Goal: Task Accomplishment & Management: Manage account settings

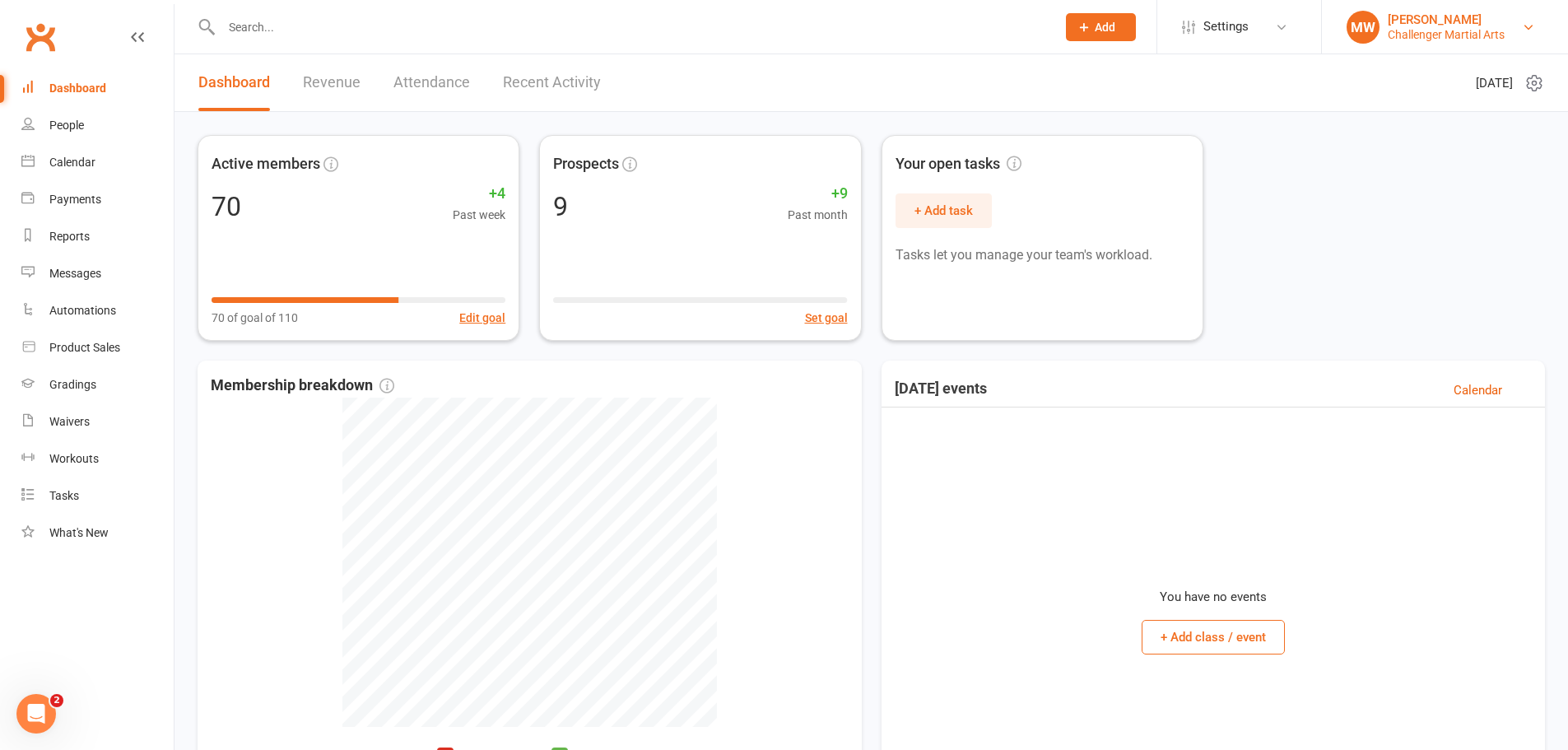
click at [1429, 27] on div "Challenger Martial Arts" at bounding box center [1446, 34] width 117 height 15
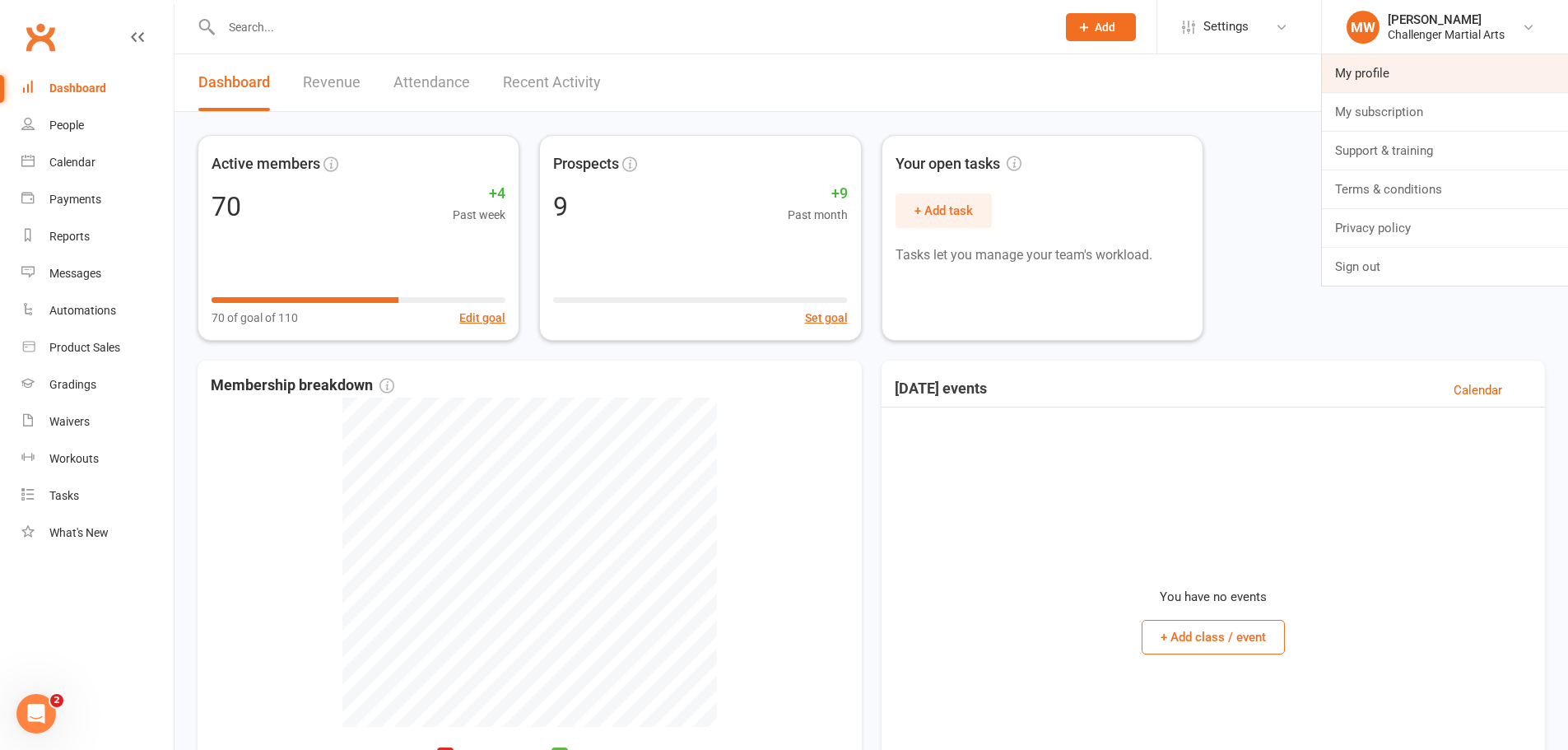
click at [1368, 65] on link "My profile" at bounding box center [1445, 73] width 246 height 38
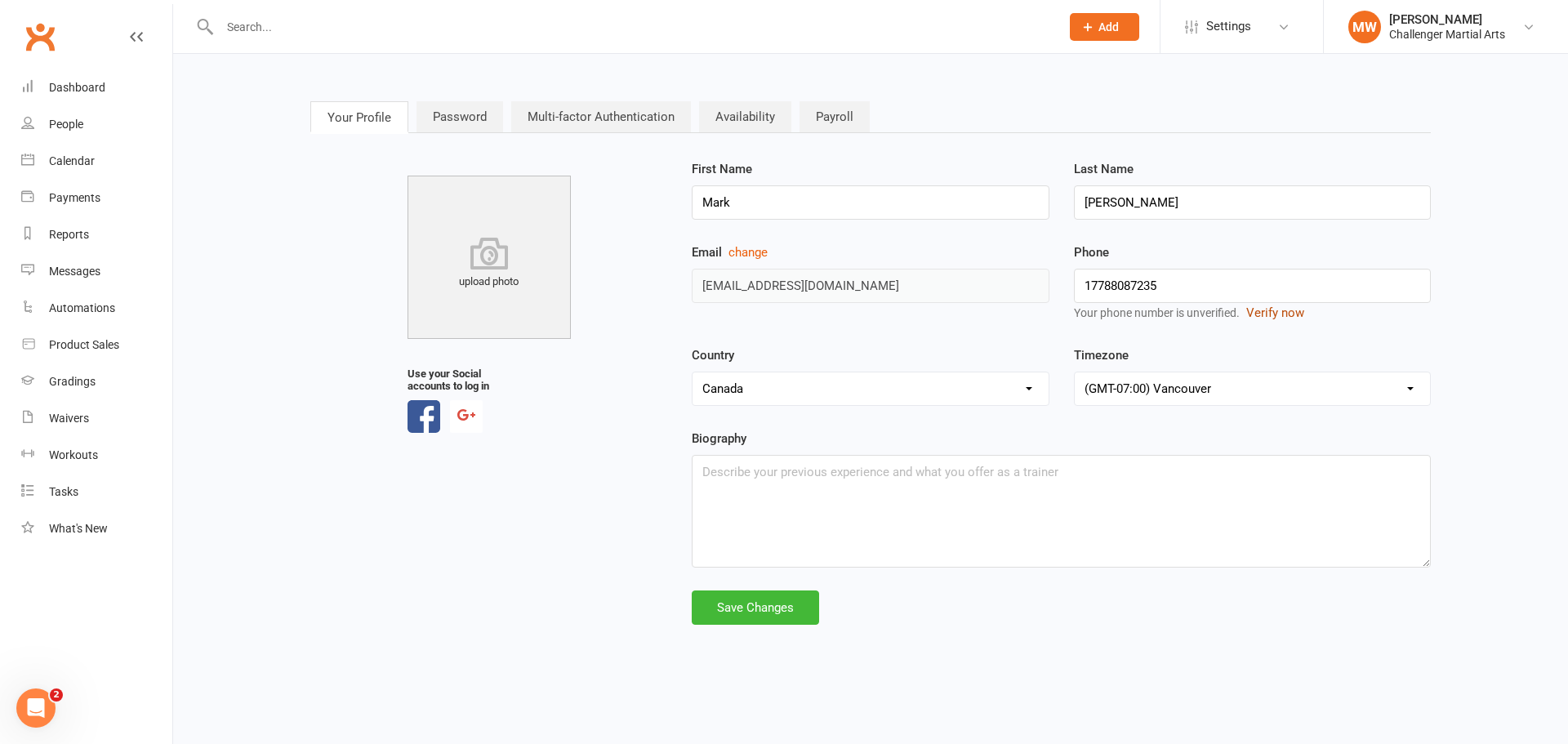
click at [1274, 305] on button "Verify now" at bounding box center [1275, 313] width 58 height 19
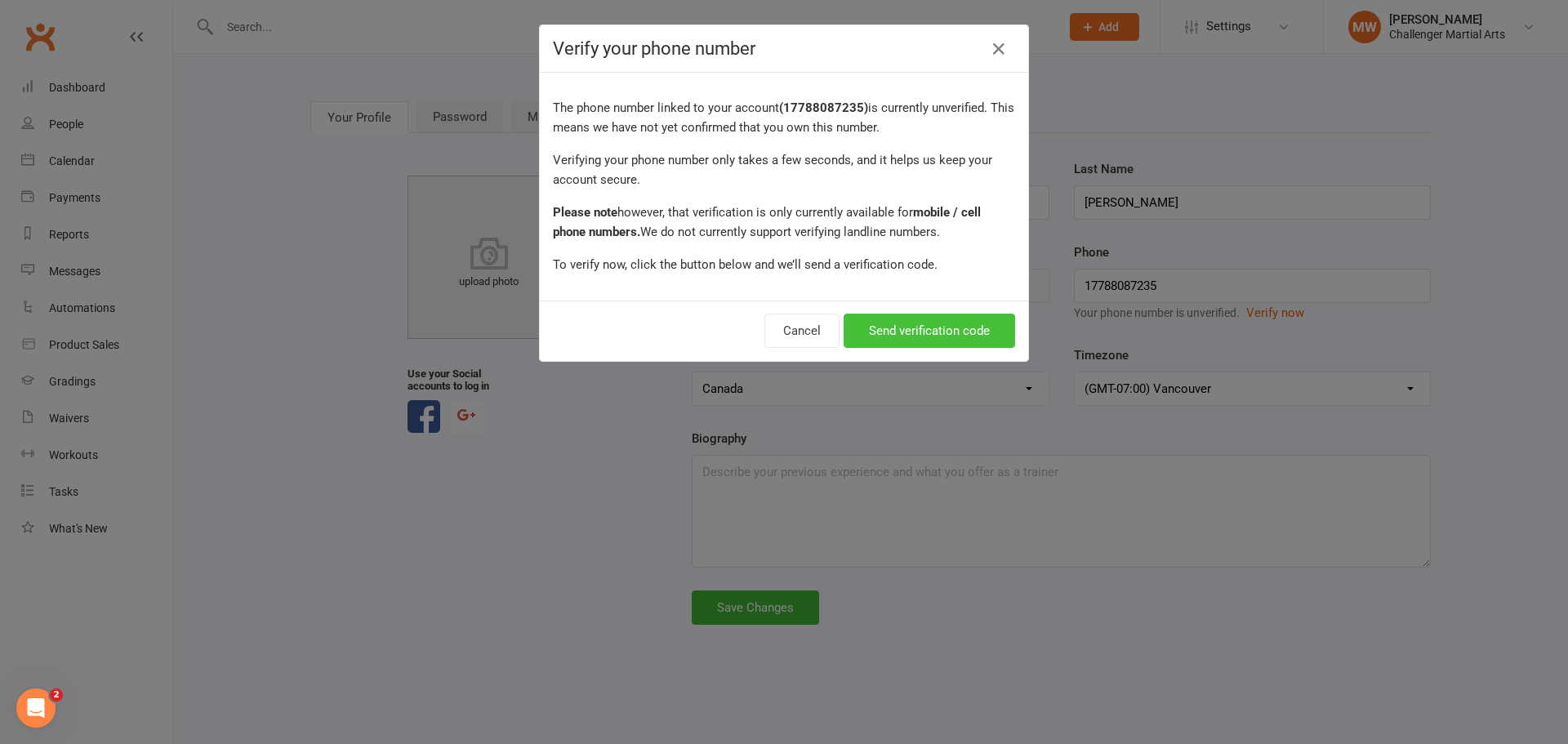
click at [885, 328] on button "Send verification code" at bounding box center [929, 331] width 172 height 35
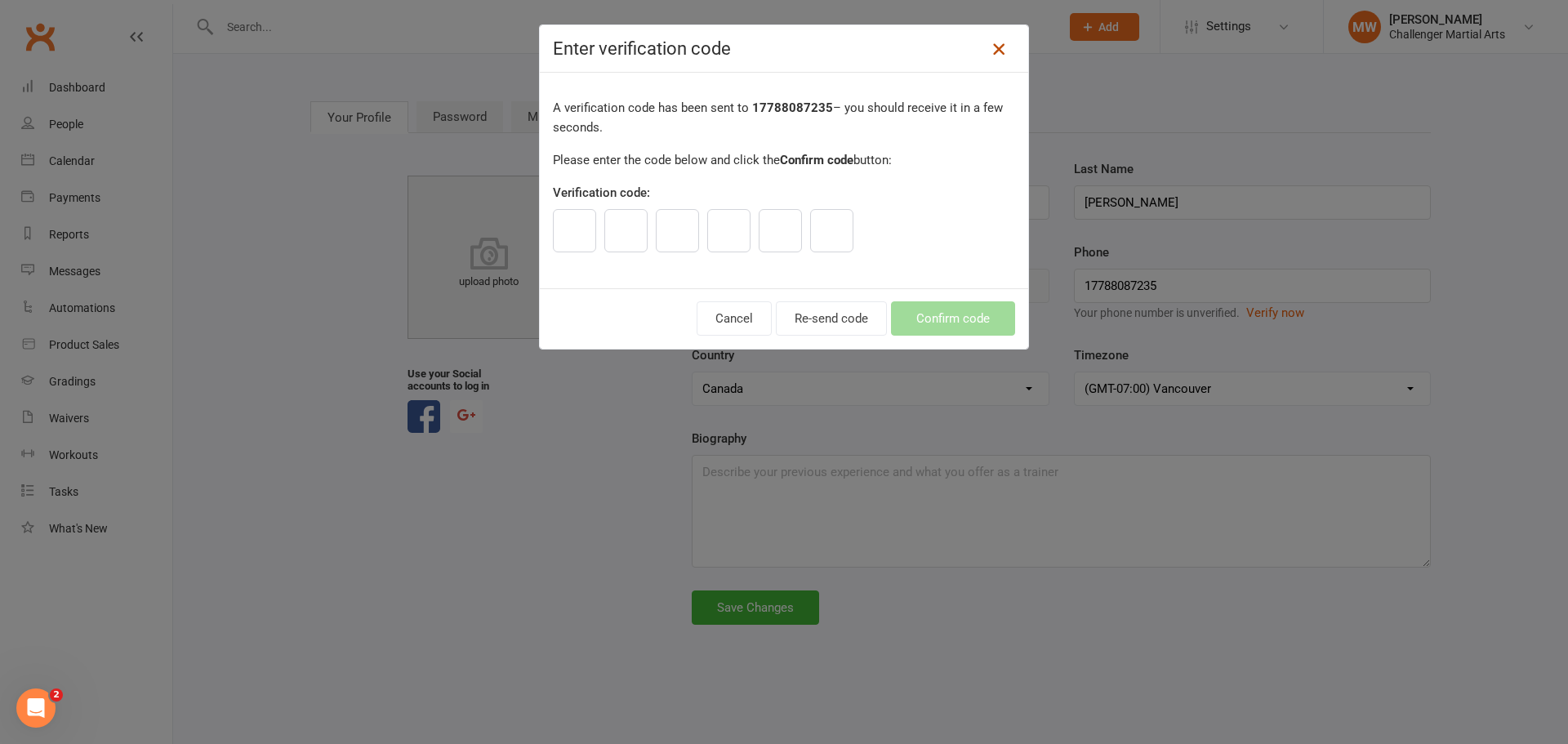
click at [991, 45] on icon at bounding box center [998, 48] width 19 height 19
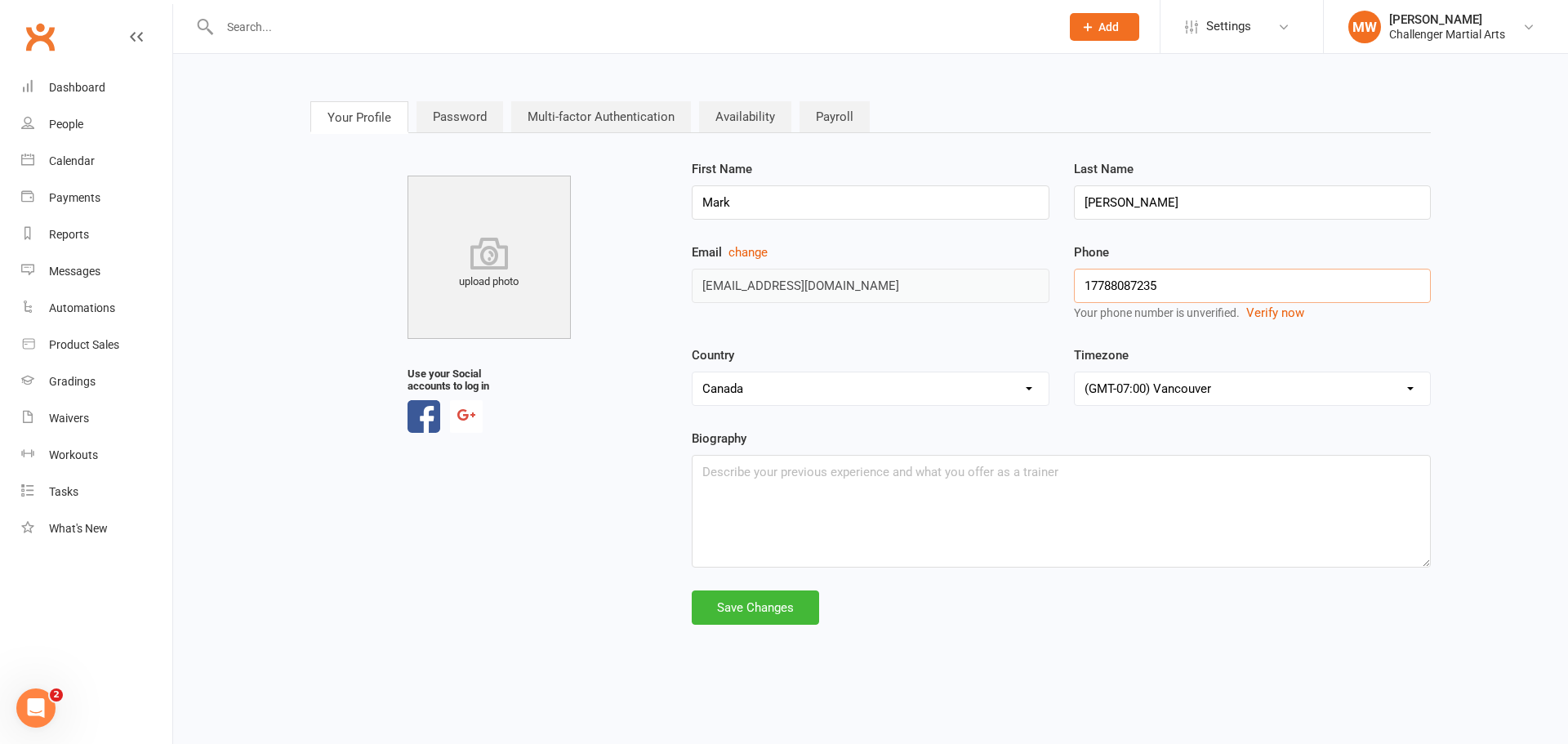
click at [1087, 278] on input "17788087235" at bounding box center [1252, 286] width 357 height 35
click at [752, 602] on div "Save Changes" at bounding box center [755, 608] width 127 height 35
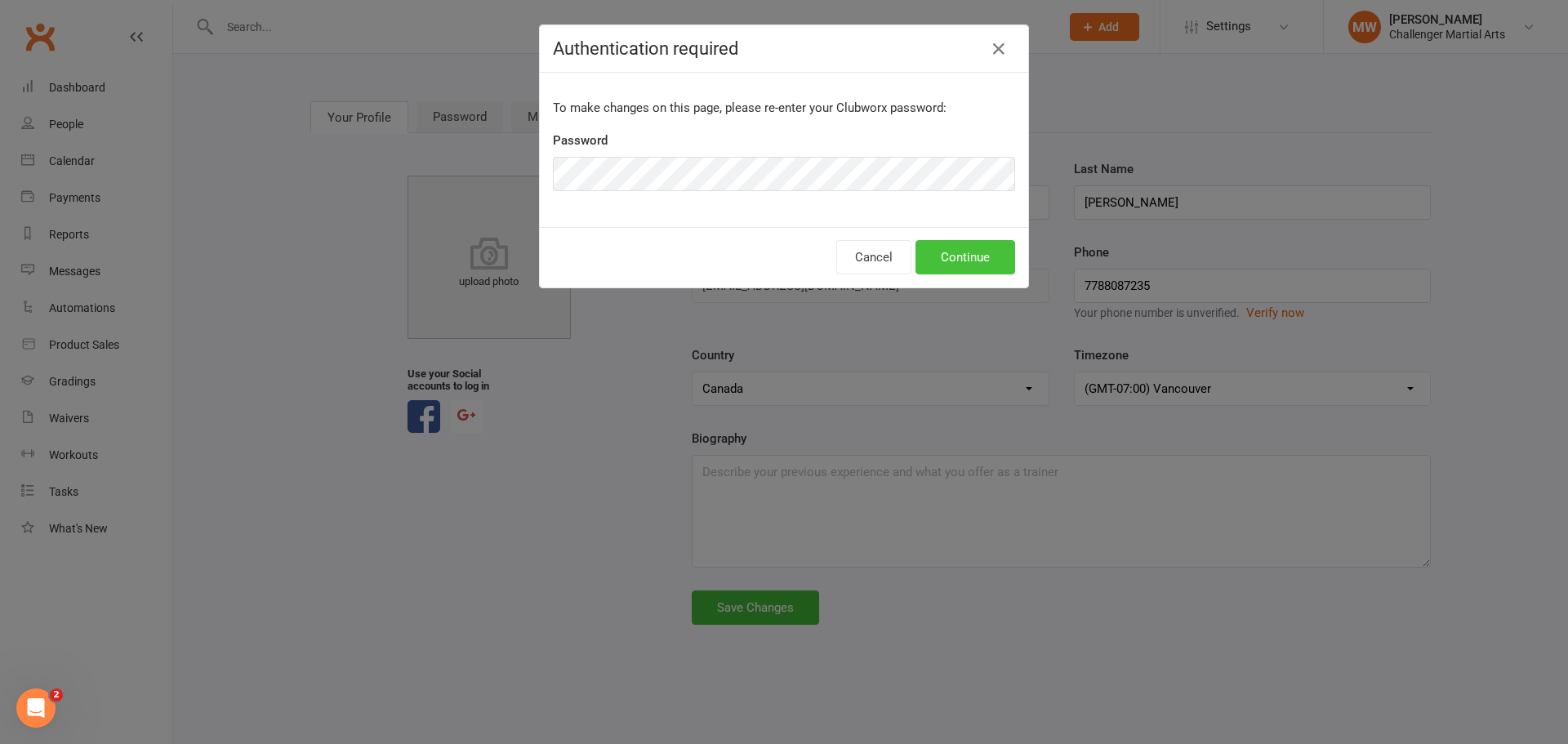
click at [940, 257] on button "Continue" at bounding box center [965, 258] width 100 height 35
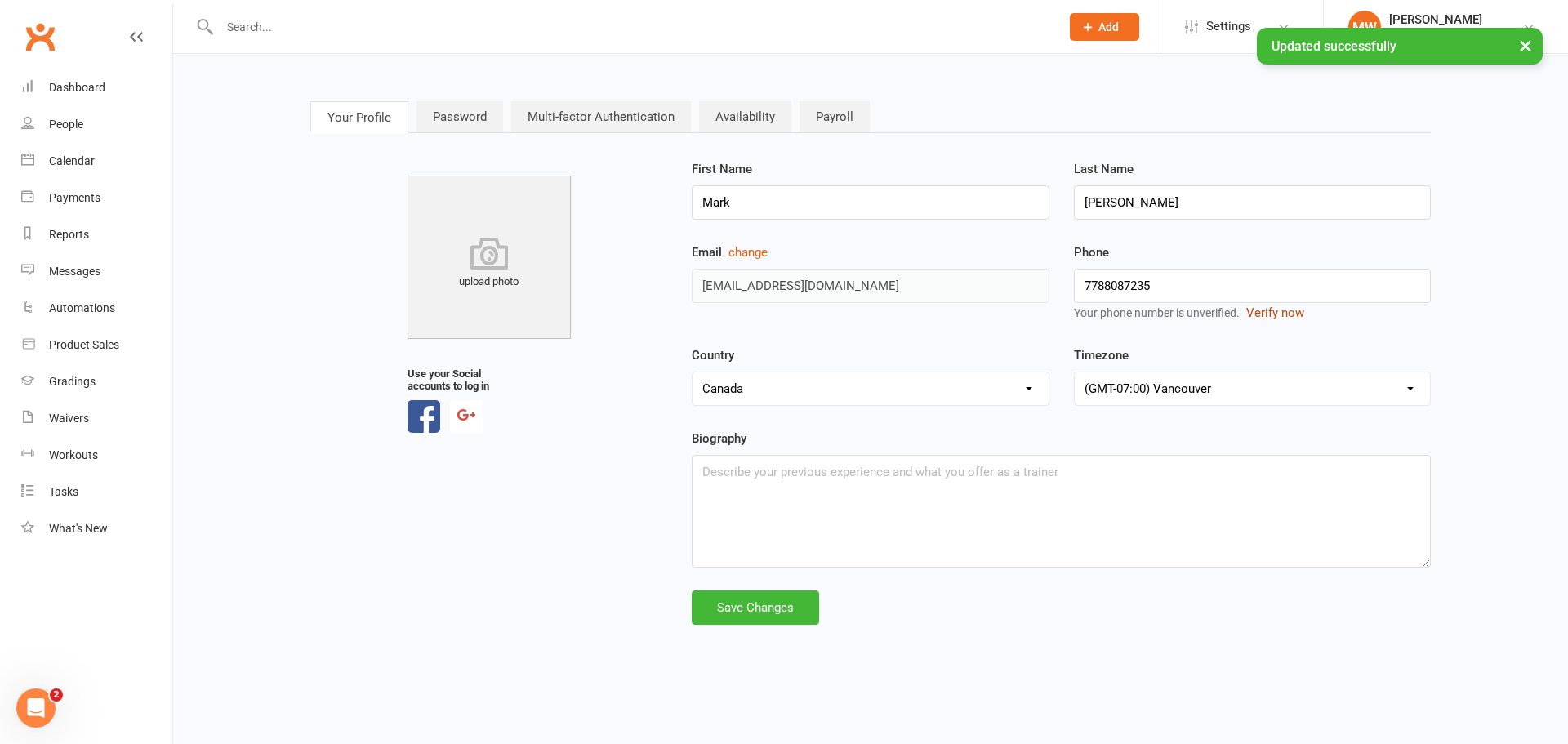
click at [1277, 319] on button "Verify now" at bounding box center [1275, 313] width 58 height 19
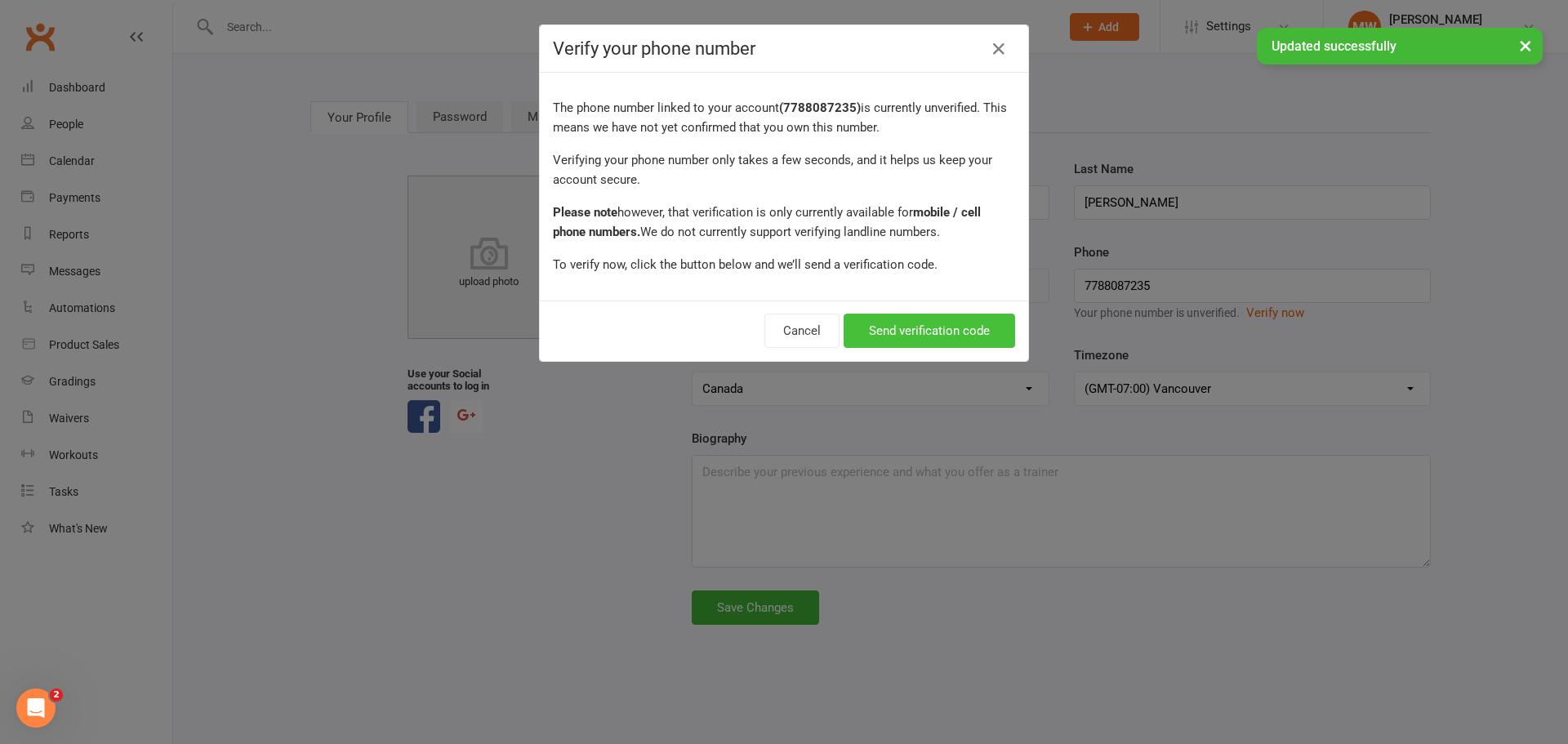
click at [956, 330] on button "Send verification code" at bounding box center [929, 331] width 172 height 35
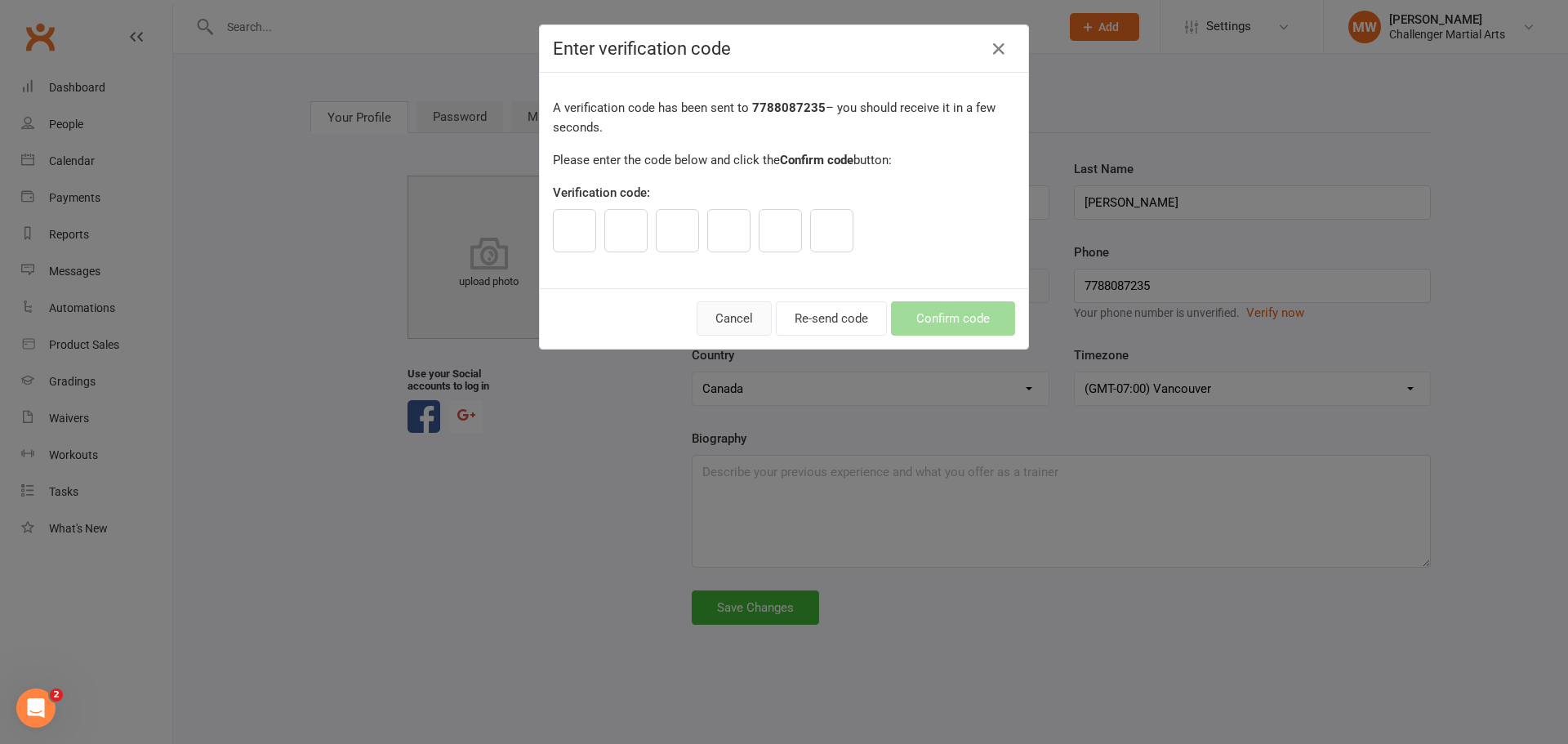
click at [716, 313] on button "Cancel" at bounding box center [734, 319] width 75 height 35
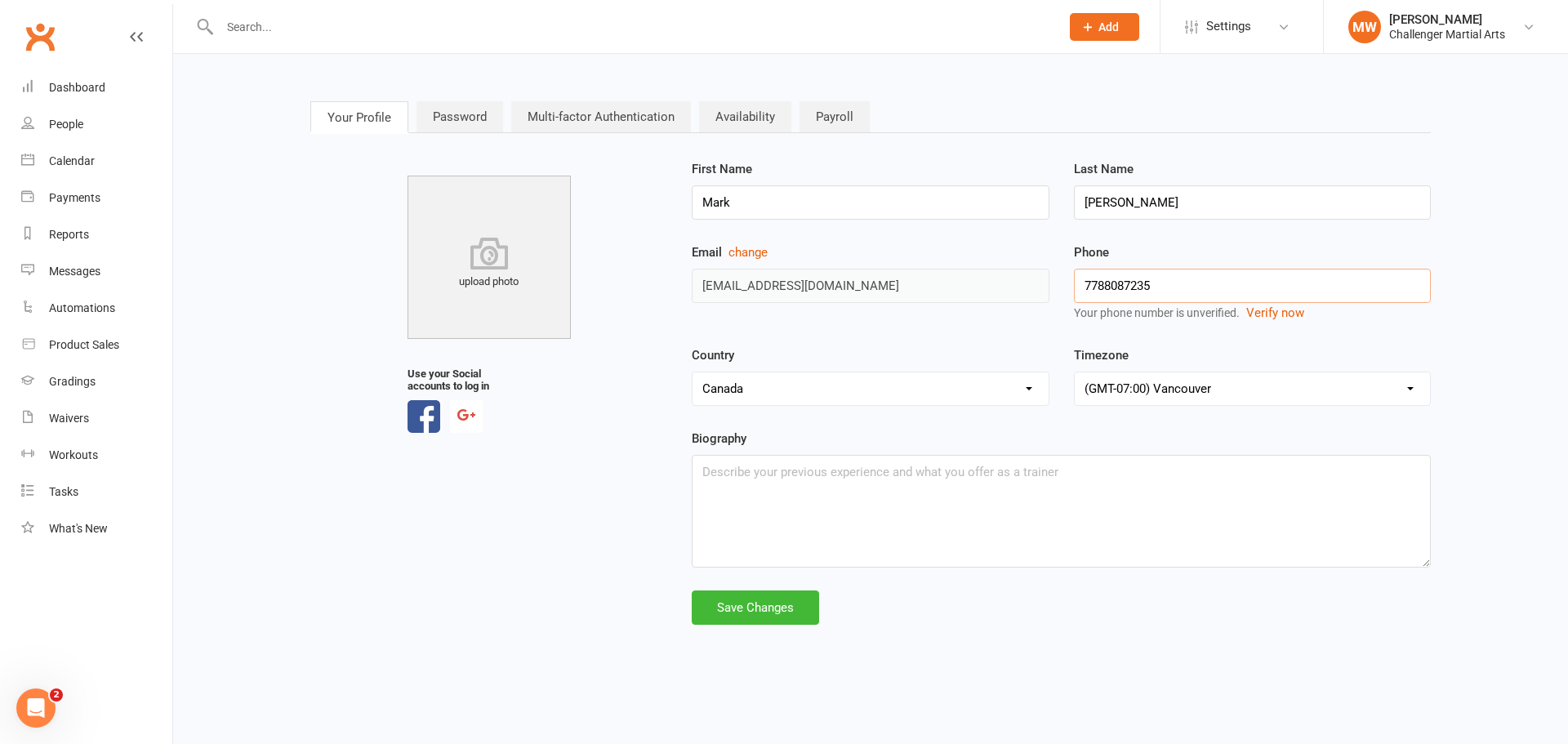
click at [1085, 281] on input "7788087235" at bounding box center [1252, 286] width 357 height 35
type input "17788087235"
click at [763, 626] on div "Your Profile Password Multi-factor Authentication Availability Payroll upload p…" at bounding box center [870, 364] width 1145 height 574
click at [763, 619] on div "Save Changes" at bounding box center [755, 608] width 127 height 35
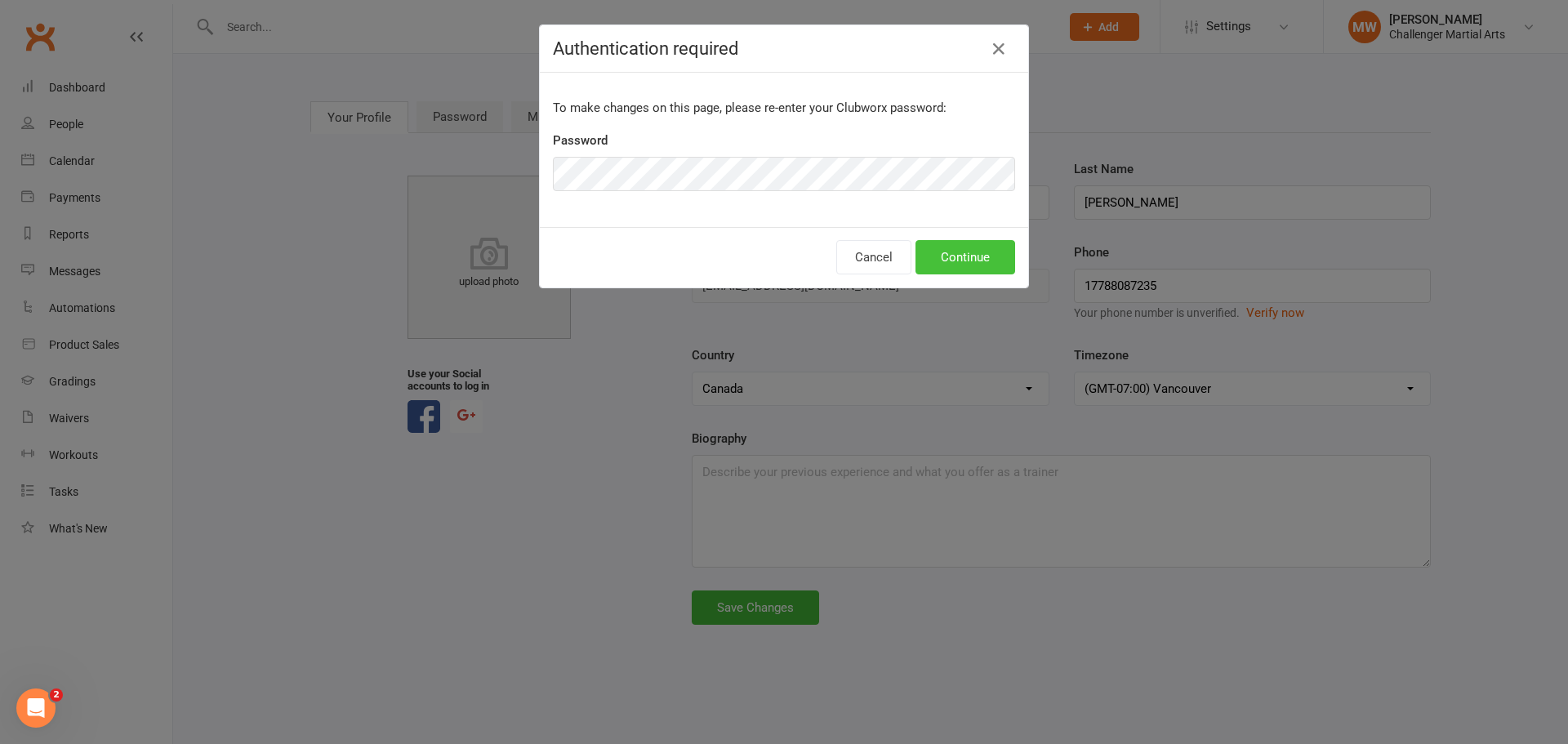
click at [951, 264] on button "Continue" at bounding box center [965, 258] width 100 height 35
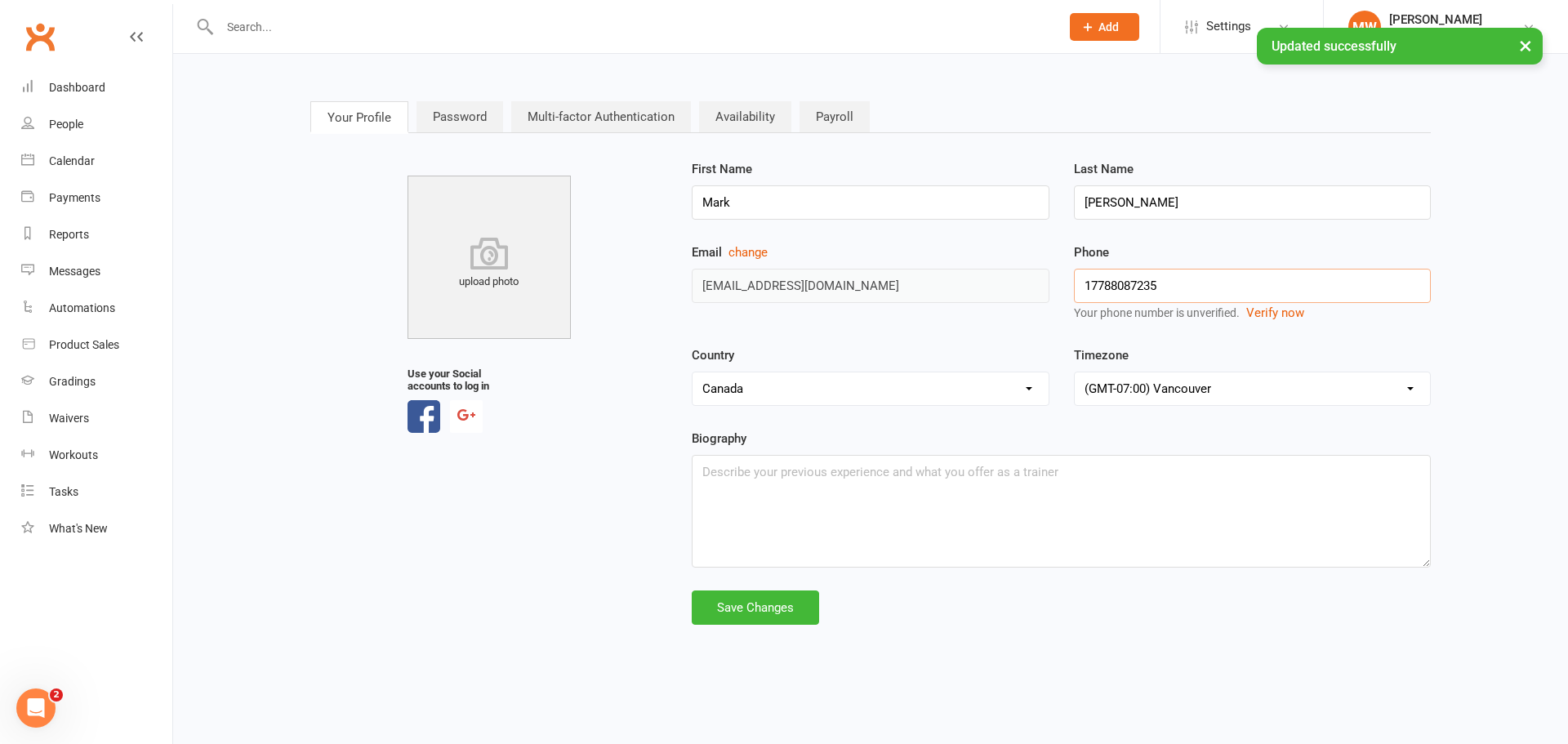
click at [1043, 289] on div "Email change [EMAIL_ADDRESS][DOMAIN_NAME] Phone [PHONE_NUMBER] Your phone numbe…" at bounding box center [1060, 293] width 763 height 103
